Goal: Find contact information: Find contact information

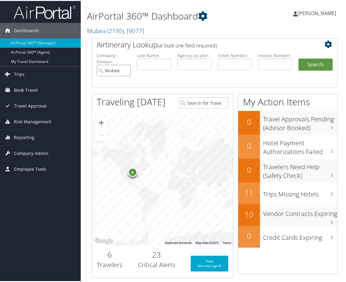
click at [125, 70] on input "Mubea" at bounding box center [113, 69] width 34 height 11
click at [227, 66] on input "text" at bounding box center [234, 63] width 34 height 11
click at [200, 63] on input "text" at bounding box center [194, 63] width 34 height 11
paste input "D4H98R"
type input "D4H98R"
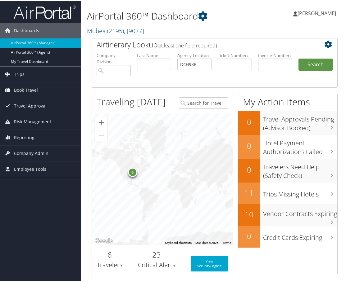
click at [310, 70] on li "Search" at bounding box center [315, 70] width 40 height 25
click at [311, 61] on button "Search" at bounding box center [315, 64] width 34 height 12
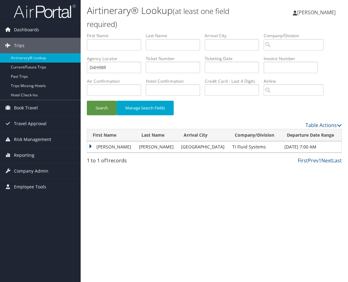
click at [89, 146] on td "CHARLES MICHAEL" at bounding box center [111, 146] width 49 height 11
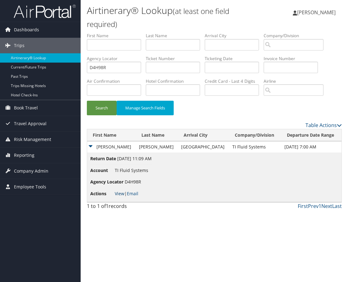
click at [121, 195] on link "View" at bounding box center [120, 194] width 10 height 6
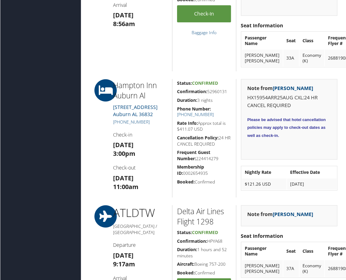
scroll to position [341, 0]
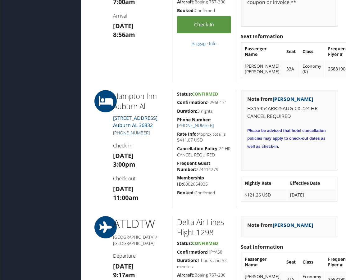
drag, startPoint x: 158, startPoint y: 128, endPoint x: 121, endPoint y: 128, distance: 36.9
click at [121, 130] on h5 "[PHONE_NUMBER]" at bounding box center [140, 133] width 55 height 6
copy link "334) 821-4111"
click at [17, 87] on div "Dashboards AirPortal 360™ (Manager) AirPortal 360™ (Agent) My Travel Dashboard …" at bounding box center [174, 230] width 348 height 1142
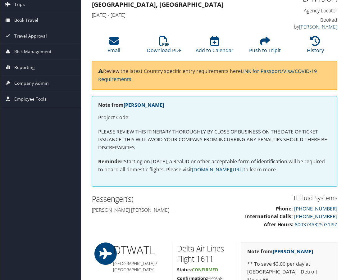
scroll to position [0, 0]
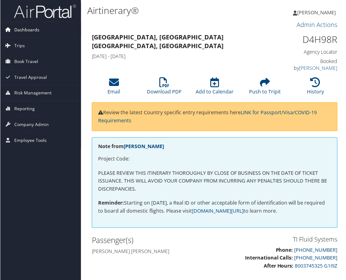
click at [25, 30] on span "Dashboards" at bounding box center [26, 30] width 25 height 16
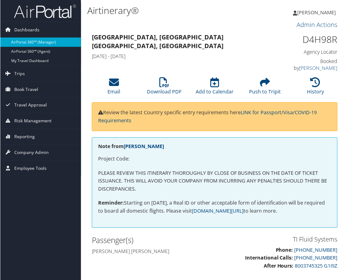
click at [26, 40] on link "AirPortal 360™ (Manager)" at bounding box center [40, 42] width 81 height 9
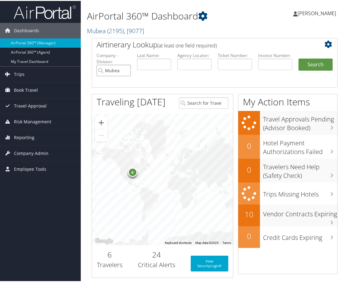
click at [124, 67] on input "Mubea" at bounding box center [113, 69] width 34 height 11
click at [187, 63] on input "text" at bounding box center [194, 63] width 34 height 11
paste input "D6P66M"
type input "D6P66M"
click at [301, 66] on button "Search" at bounding box center [315, 64] width 34 height 12
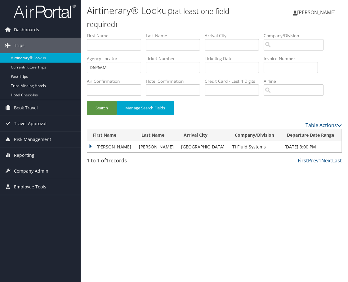
click at [90, 146] on td "[PERSON_NAME]" at bounding box center [111, 146] width 49 height 11
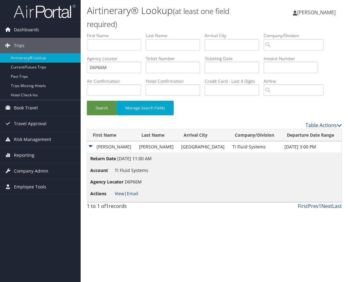
click at [117, 195] on link "View" at bounding box center [120, 194] width 10 height 6
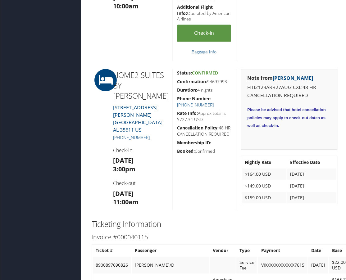
scroll to position [621, 0]
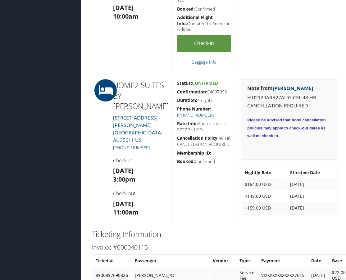
drag, startPoint x: 158, startPoint y: 115, endPoint x: 119, endPoint y: 116, distance: 39.4
click at [119, 145] on h5 "[PHONE_NUMBER]" at bounding box center [140, 148] width 55 height 6
copy link "[PHONE_NUMBER]"
click at [34, 186] on div "Dashboards AirPortal 360™ (Manager) AirPortal 360™ (Agent) My Travel Dashboard …" at bounding box center [174, 34] width 348 height 1311
click at [23, 113] on div "Dashboards AirPortal 360™ (Manager) AirPortal 360™ (Agent) My Travel Dashboard …" at bounding box center [174, 34] width 348 height 1311
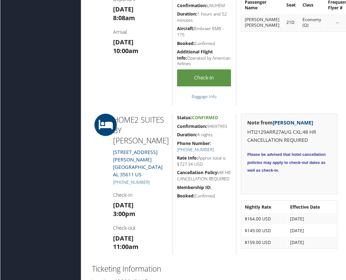
scroll to position [496, 0]
